Goal: Task Accomplishment & Management: Complete application form

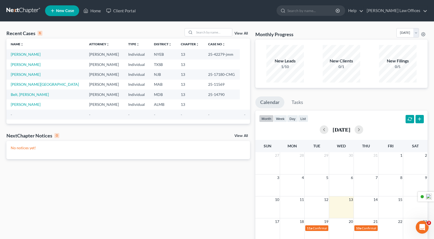
click at [65, 11] on span "New Case" at bounding box center [65, 11] width 18 height 4
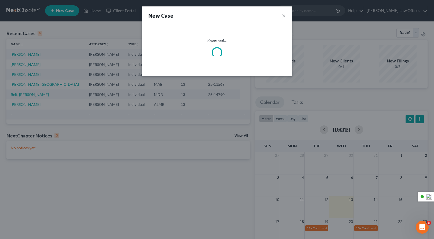
select select "53"
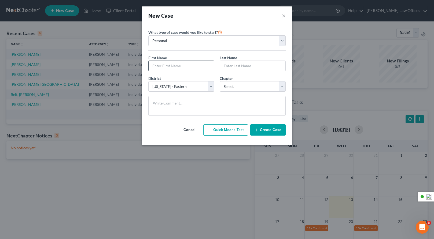
click at [168, 67] on input "text" at bounding box center [181, 66] width 65 height 10
click at [284, 16] on button "×" at bounding box center [284, 16] width 4 height 8
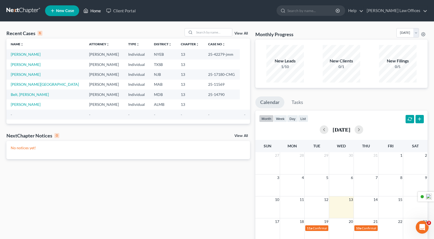
click at [93, 11] on link "Home" at bounding box center [92, 11] width 23 height 10
click at [90, 11] on link "Home" at bounding box center [92, 11] width 23 height 10
click at [94, 10] on link "Home" at bounding box center [92, 11] width 23 height 10
click at [67, 10] on span "New Case" at bounding box center [65, 11] width 18 height 4
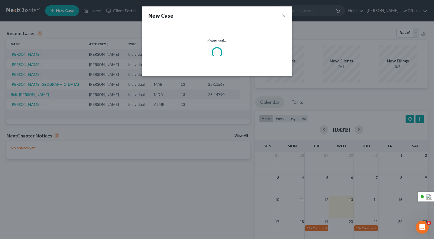
select select "53"
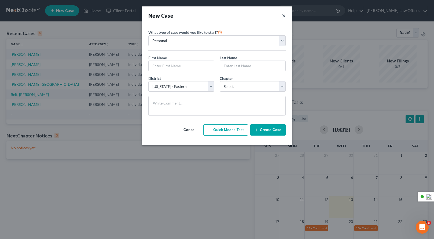
drag, startPoint x: 282, startPoint y: 16, endPoint x: 261, endPoint y: 19, distance: 21.9
click at [282, 16] on button "×" at bounding box center [284, 16] width 4 height 8
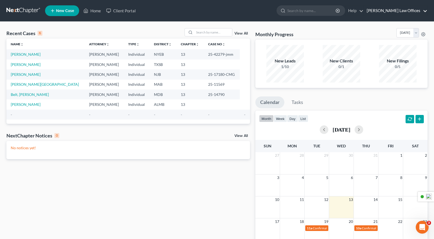
click at [405, 11] on link "[PERSON_NAME] Law Offices" at bounding box center [395, 11] width 63 height 10
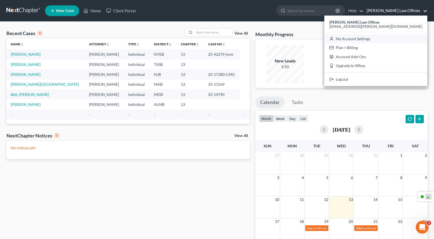
click at [395, 39] on link "My Account Settings" at bounding box center [375, 38] width 103 height 9
select select "53"
select select "24"
select select "35"
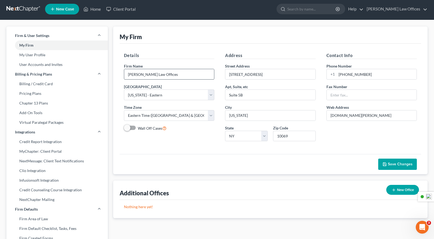
scroll to position [1, 0]
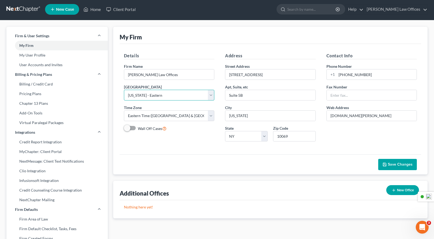
click at [212, 94] on select "Select [US_STATE] - [GEOGRAPHIC_DATA] [US_STATE] - [GEOGRAPHIC_DATA][US_STATE] …" at bounding box center [169, 95] width 91 height 11
click at [124, 90] on select "Select [US_STATE] - [GEOGRAPHIC_DATA] [US_STATE] - [GEOGRAPHIC_DATA][US_STATE] …" at bounding box center [169, 95] width 91 height 11
click at [166, 96] on select "Select [US_STATE] - [GEOGRAPHIC_DATA] [US_STATE] - [GEOGRAPHIC_DATA][US_STATE] …" at bounding box center [169, 95] width 91 height 11
click at [124, 90] on select "Select [US_STATE] - [GEOGRAPHIC_DATA] [US_STATE] - [GEOGRAPHIC_DATA][US_STATE] …" at bounding box center [169, 95] width 91 height 11
click at [69, 10] on span "New Case" at bounding box center [65, 10] width 18 height 4
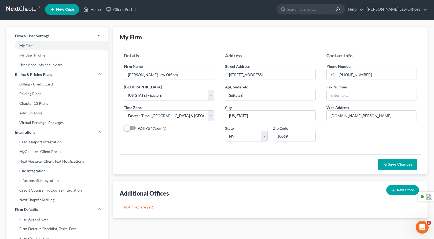
select select "53"
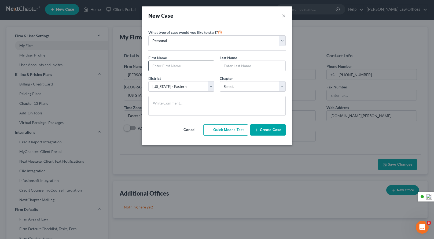
drag, startPoint x: 168, startPoint y: 67, endPoint x: 176, endPoint y: 66, distance: 7.8
click at [168, 67] on input "text" at bounding box center [181, 66] width 65 height 10
type input "[PERSON_NAME]"
click at [283, 17] on button "×" at bounding box center [284, 16] width 4 height 8
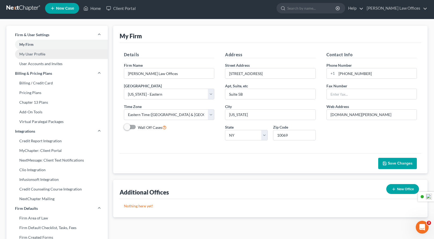
scroll to position [2, 0]
click at [65, 10] on span "New Case" at bounding box center [65, 9] width 18 height 4
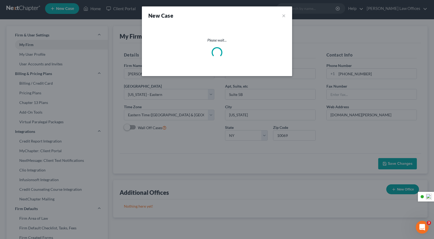
select select "53"
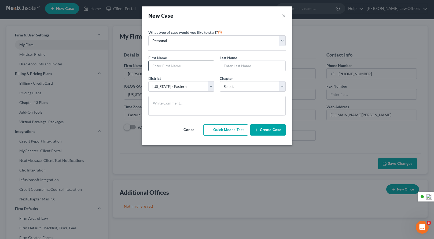
click at [166, 67] on input "text" at bounding box center [181, 66] width 65 height 10
type input "[PERSON_NAME]"
click at [231, 66] on input "[PERSON_NAME]" at bounding box center [252, 66] width 65 height 10
click at [242, 66] on input "Israelov" at bounding box center [252, 66] width 65 height 10
type input "Israelov"
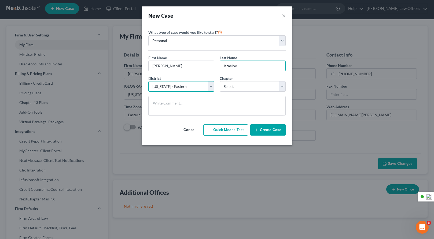
click at [196, 87] on select "Select [US_STATE] - [GEOGRAPHIC_DATA] [US_STATE] - [GEOGRAPHIC_DATA][US_STATE] …" at bounding box center [181, 86] width 66 height 11
select select "55"
click at [148, 81] on select "Select [US_STATE] - [GEOGRAPHIC_DATA] [US_STATE] - [GEOGRAPHIC_DATA][US_STATE] …" at bounding box center [181, 86] width 66 height 11
click at [230, 86] on select "Select 7 11 12 13" at bounding box center [253, 86] width 66 height 11
select select "3"
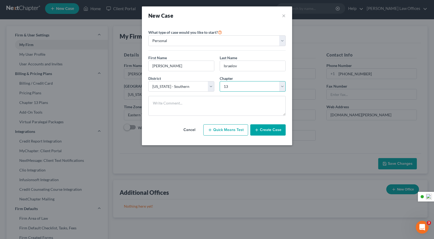
click at [220, 81] on select "Select 7 11 12 13" at bounding box center [253, 86] width 66 height 11
click at [266, 130] on button "Create Case" at bounding box center [267, 130] width 35 height 11
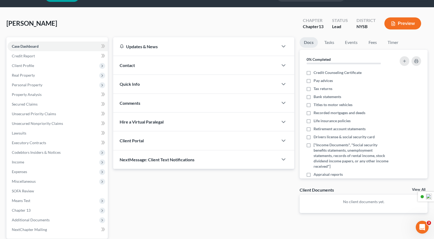
scroll to position [18, 0]
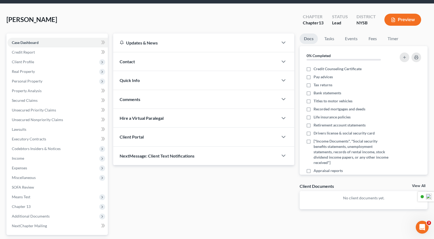
click at [162, 139] on div "Client Portal" at bounding box center [195, 137] width 165 height 19
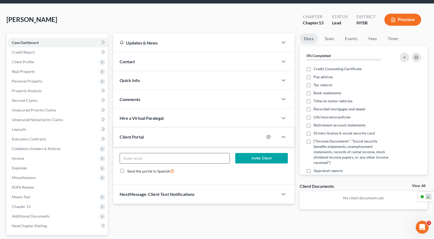
click at [164, 159] on input "email" at bounding box center [175, 159] width 110 height 10
paste input "[EMAIL_ADDRESS][DOMAIN_NAME]"
type input "[EMAIL_ADDRESS][DOMAIN_NAME]"
click at [264, 159] on button "Invite Client" at bounding box center [261, 158] width 53 height 11
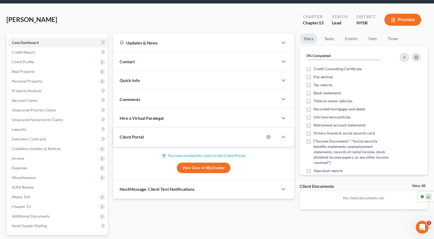
scroll to position [65, 0]
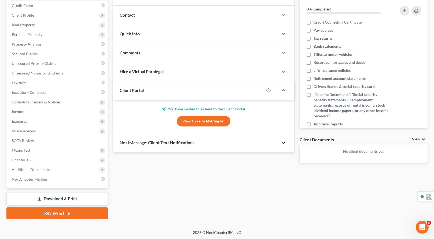
click at [283, 143] on polyline "button" at bounding box center [283, 143] width 3 height 2
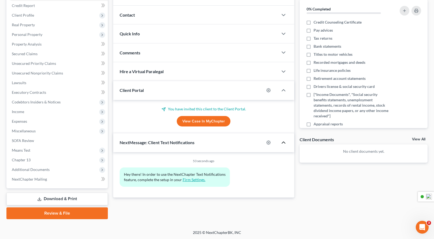
click at [197, 180] on link "Firm Settings." at bounding box center [194, 180] width 23 height 5
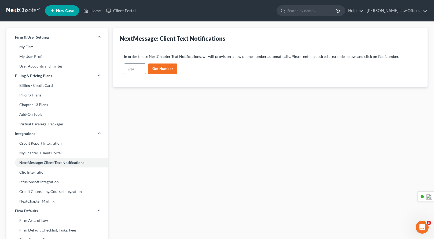
click at [141, 70] on input "text" at bounding box center [134, 69] width 21 height 10
type input "917"
click at [163, 68] on button "Get Number" at bounding box center [162, 69] width 29 height 11
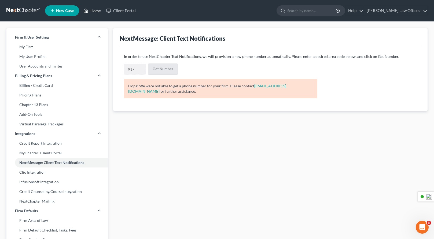
click at [94, 11] on link "Home" at bounding box center [92, 11] width 23 height 10
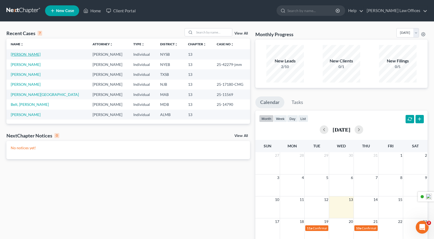
click at [30, 56] on link "[PERSON_NAME]" at bounding box center [26, 54] width 30 height 5
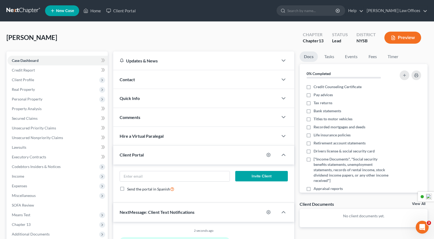
scroll to position [4, 0]
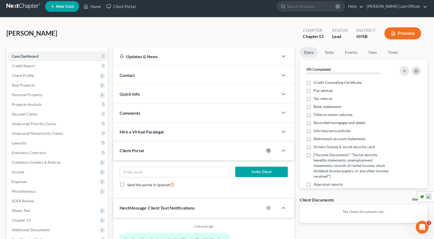
click at [270, 151] on icon "button" at bounding box center [269, 151] width 4 height 4
select select "0"
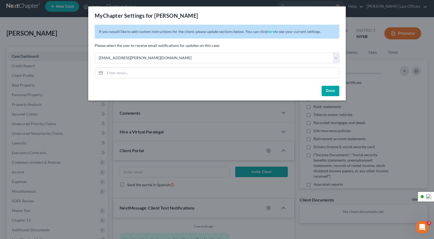
click at [329, 92] on button "Done" at bounding box center [331, 91] width 18 height 11
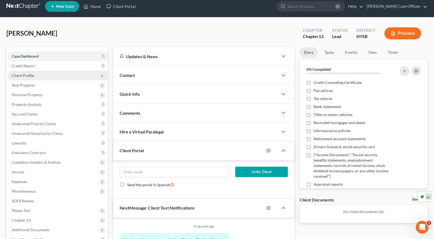
click at [44, 76] on span "Client Profile" at bounding box center [58, 76] width 100 height 10
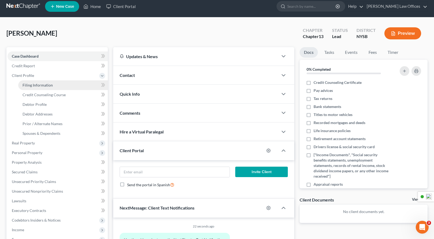
click at [51, 86] on span "Filing Information" at bounding box center [38, 85] width 30 height 5
select select "1"
select select "0"
select select "3"
select select "55"
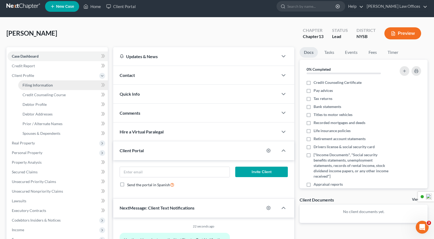
select select "22"
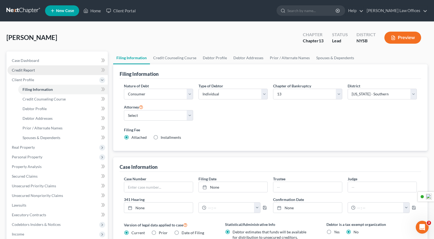
click at [30, 71] on span "Credit Report" at bounding box center [23, 70] width 23 height 5
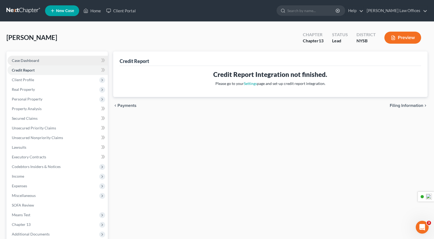
click at [40, 61] on link "Case Dashboard" at bounding box center [58, 61] width 100 height 10
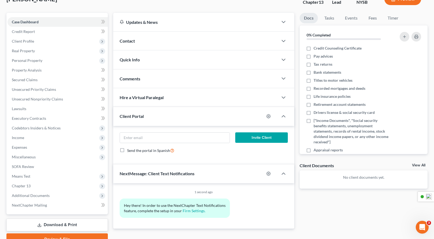
scroll to position [65, 0]
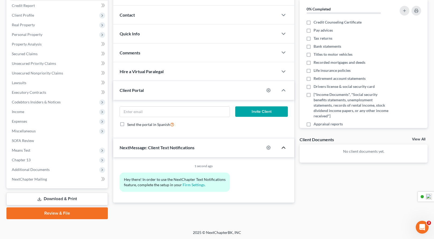
click at [284, 147] on polyline "button" at bounding box center [283, 148] width 3 height 2
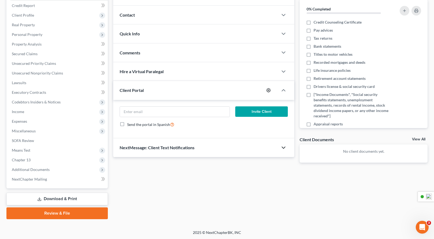
click at [268, 91] on icon "button" at bounding box center [268, 90] width 4 height 4
select select "0"
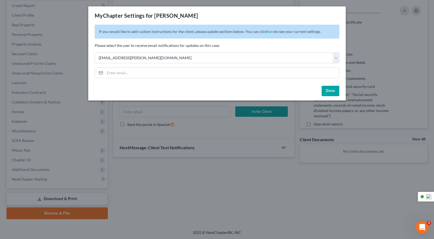
click at [328, 93] on button "Done" at bounding box center [331, 91] width 18 height 11
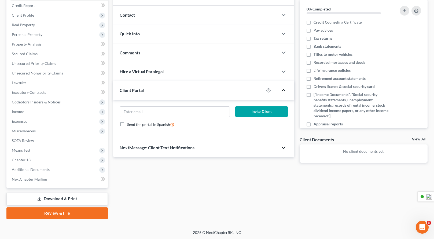
click at [285, 90] on icon "button" at bounding box center [283, 90] width 6 height 6
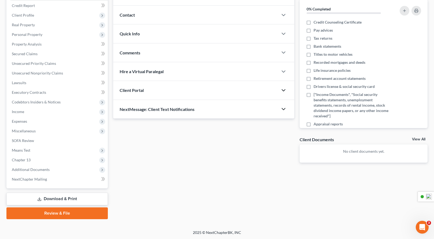
click at [285, 90] on icon "button" at bounding box center [283, 90] width 6 height 6
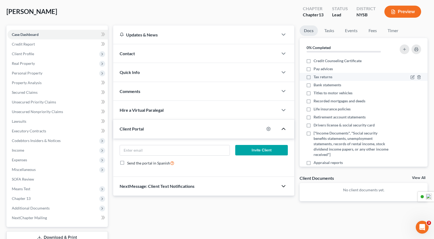
scroll to position [25, 0]
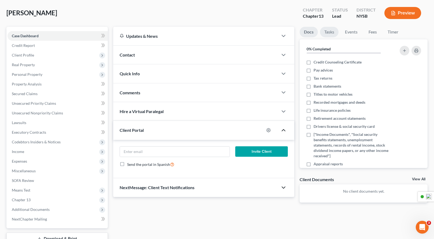
click at [331, 33] on link "Tasks" at bounding box center [329, 32] width 19 height 10
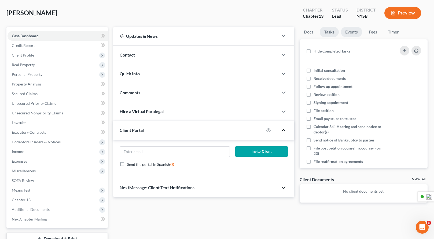
click at [350, 32] on link "Events" at bounding box center [351, 32] width 21 height 10
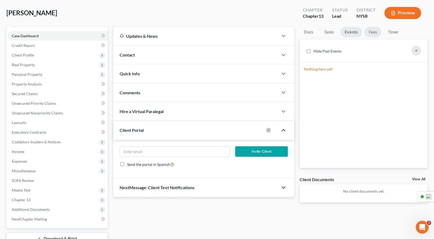
click at [370, 32] on link "Fees" at bounding box center [372, 32] width 17 height 10
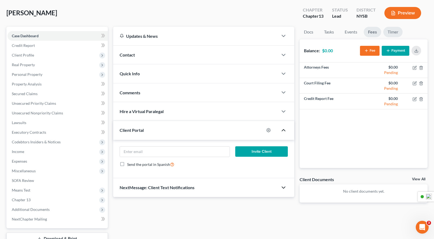
click at [394, 32] on link "Timer" at bounding box center [392, 32] width 19 height 10
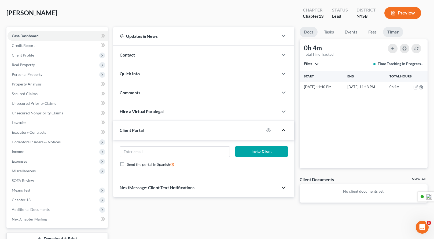
click at [308, 33] on link "Docs" at bounding box center [309, 32] width 18 height 10
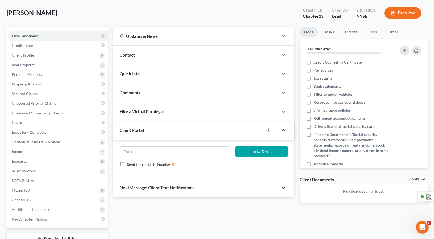
click at [147, 53] on div "Contact" at bounding box center [195, 55] width 165 height 19
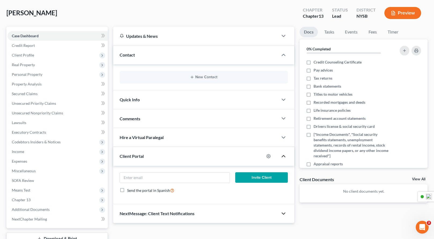
click at [162, 101] on div "Quick Info" at bounding box center [195, 99] width 165 height 19
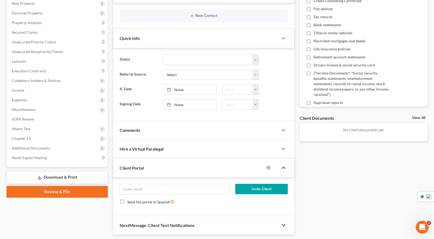
click at [189, 126] on div "Comments" at bounding box center [195, 130] width 165 height 19
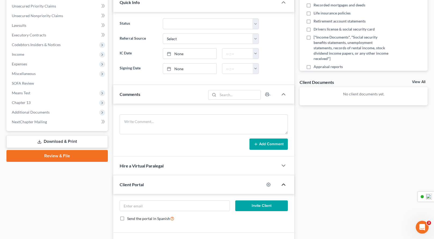
scroll to position [155, 0]
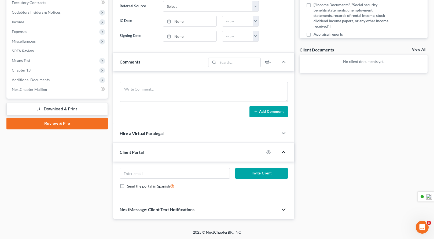
click at [145, 153] on div "Client Portal" at bounding box center [188, 152] width 151 height 19
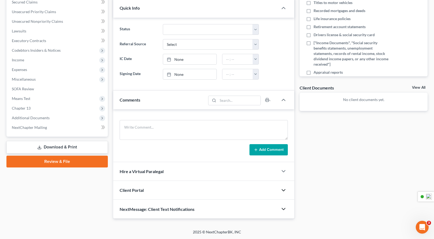
scroll to position [116, 0]
click at [147, 189] on div "Client Portal" at bounding box center [195, 190] width 165 height 19
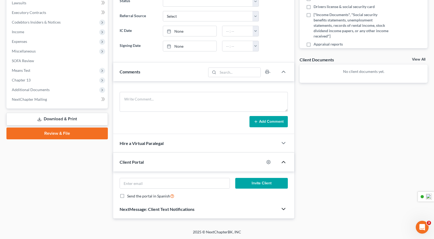
scroll to position [155, 0]
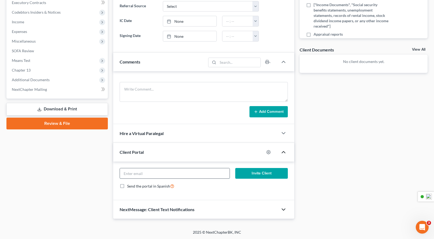
click at [188, 175] on input "email" at bounding box center [175, 174] width 110 height 10
click at [250, 195] on div "Invite Client Send the portal in Spanish" at bounding box center [203, 181] width 181 height 39
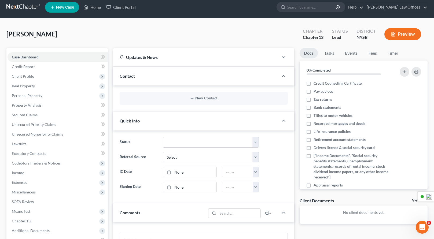
scroll to position [0, 0]
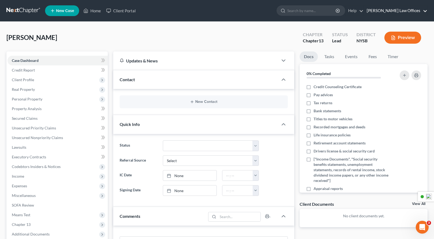
click at [399, 12] on link "[PERSON_NAME] Law Offices" at bounding box center [395, 11] width 63 height 10
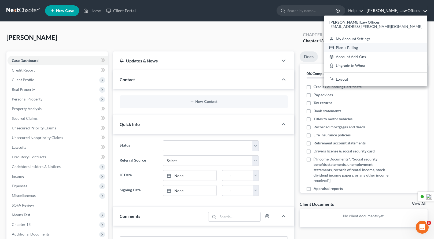
click at [383, 47] on link "Plan + Billing" at bounding box center [375, 47] width 103 height 9
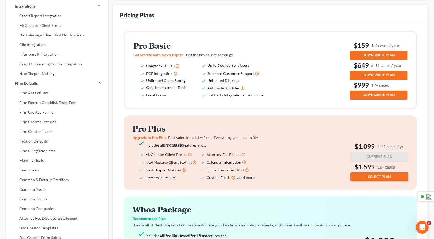
scroll to position [127, 0]
click at [189, 155] on icon at bounding box center [190, 154] width 4 height 5
